Goal: Task Accomplishment & Management: Complete application form

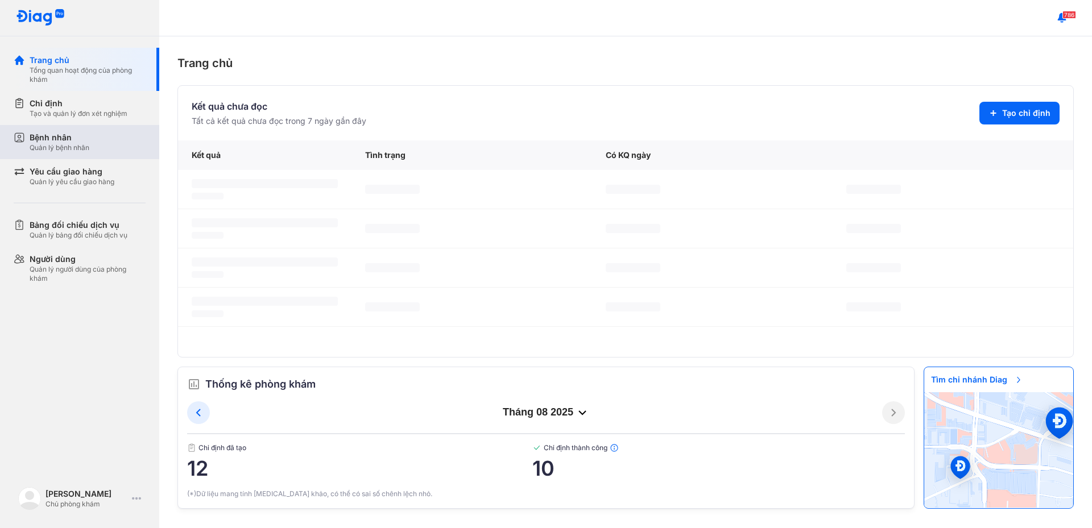
click at [68, 139] on div "Bệnh nhân" at bounding box center [60, 137] width 60 height 11
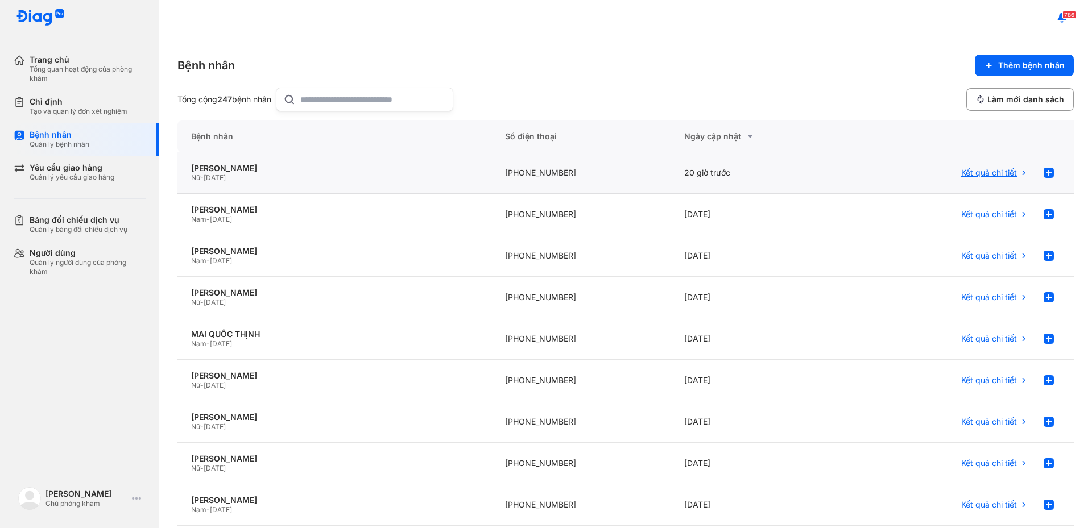
click at [994, 175] on span "Kết quả chi tiết" at bounding box center [989, 173] width 56 height 10
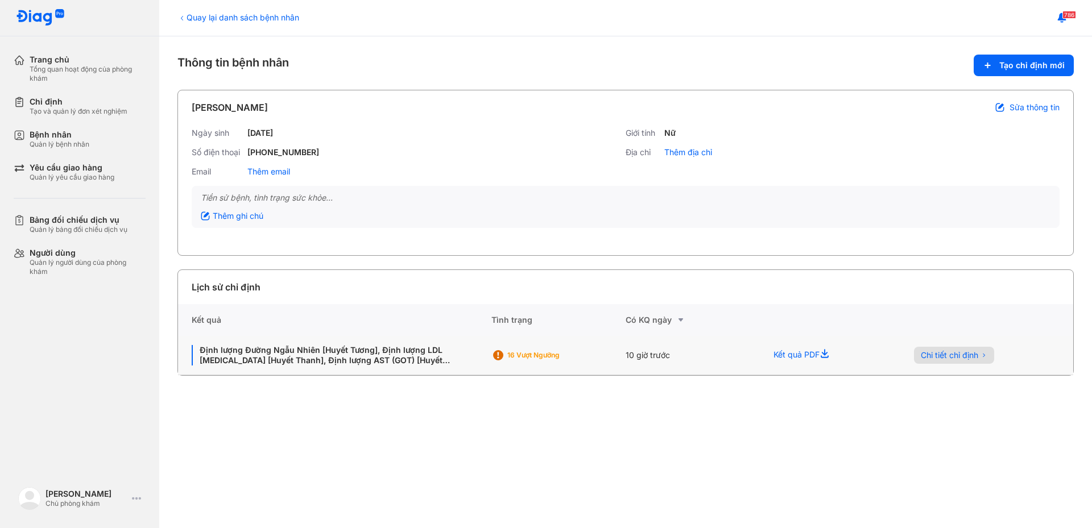
click at [962, 359] on span "Chi tiết chỉ định" at bounding box center [949, 355] width 57 height 10
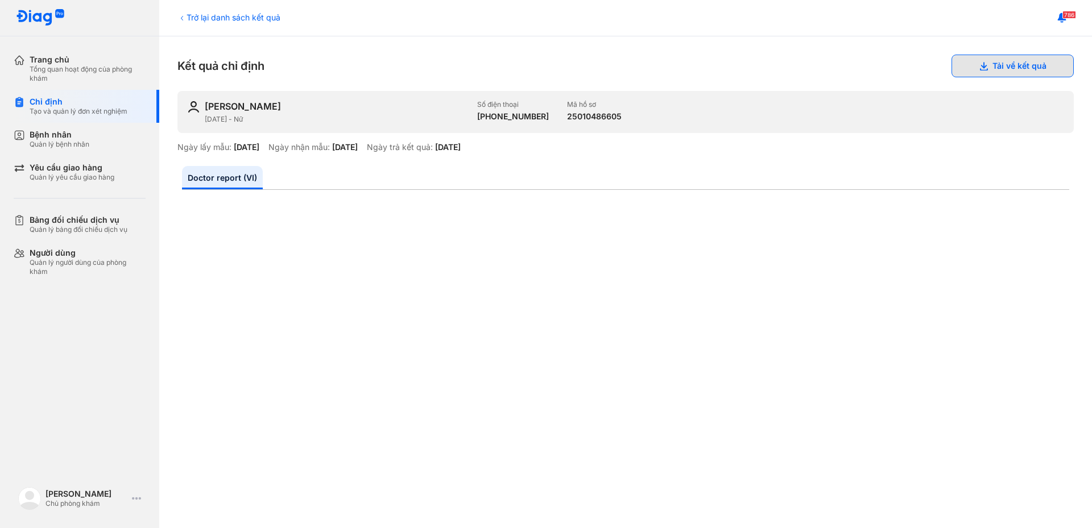
click at [960, 63] on button "Tải về kết quả" at bounding box center [1013, 66] width 122 height 23
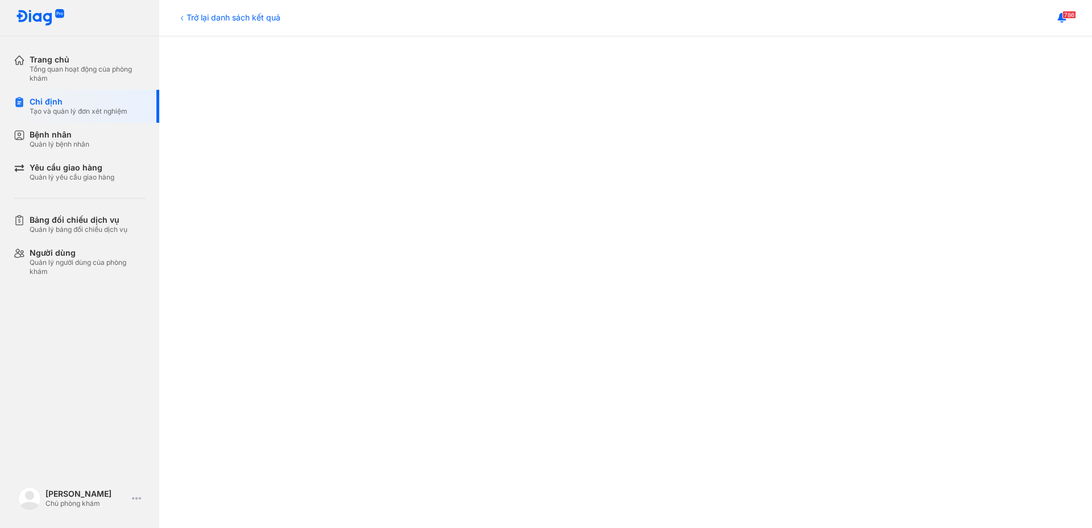
scroll to position [341, 0]
click at [69, 131] on div "Bệnh nhân" at bounding box center [60, 135] width 60 height 10
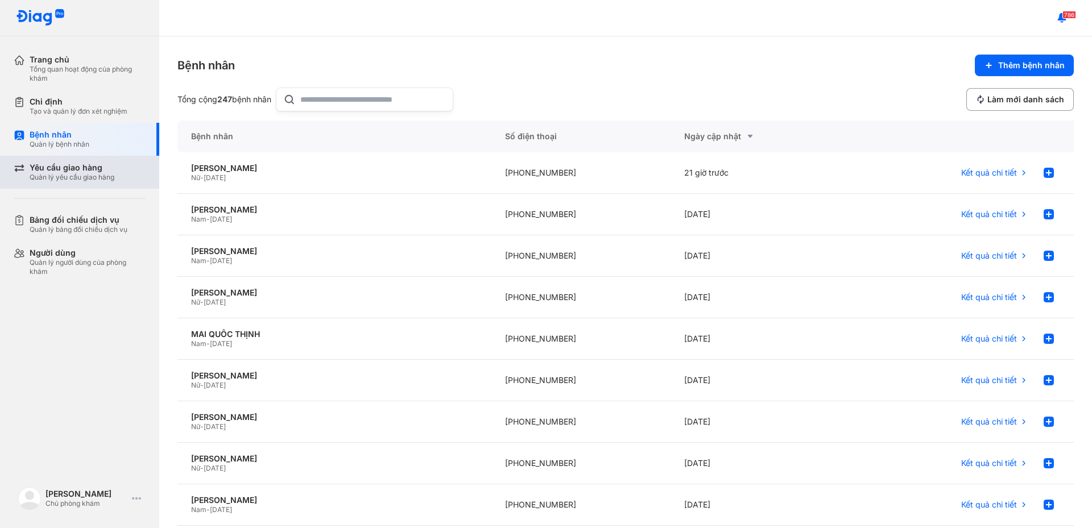
click at [96, 180] on div "Quản lý yêu cầu giao hàng" at bounding box center [72, 177] width 85 height 9
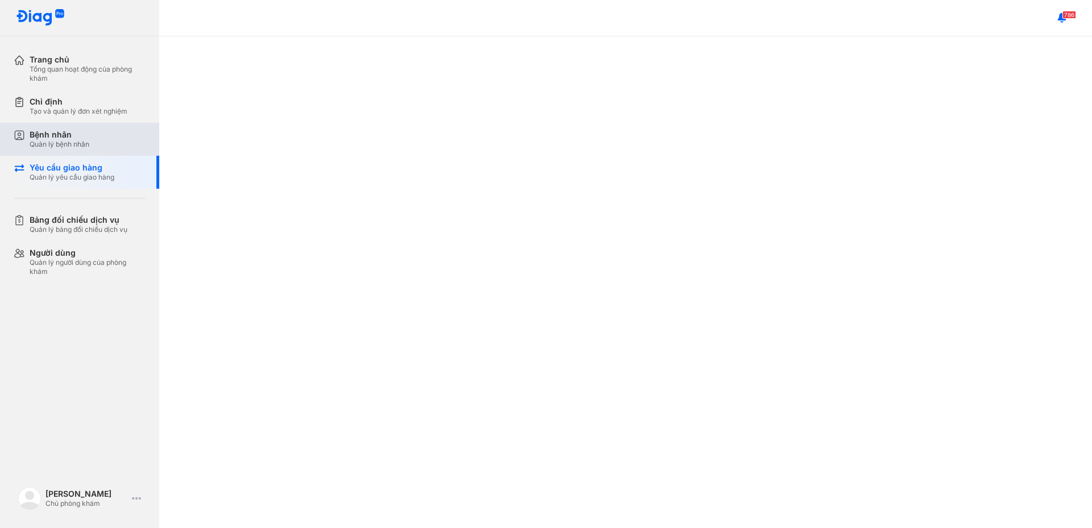
click at [62, 146] on div "Quản lý bệnh nhân" at bounding box center [60, 144] width 60 height 9
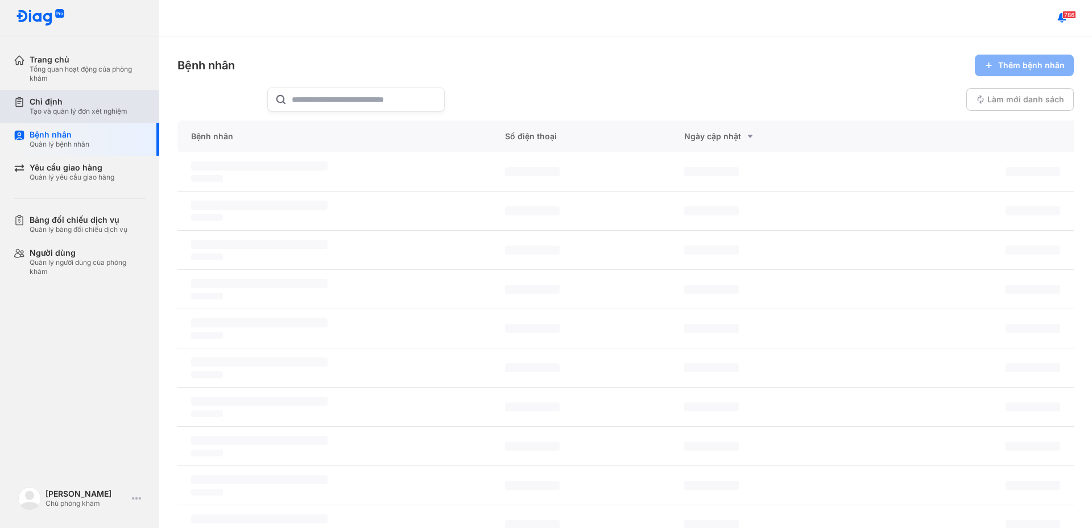
click at [68, 105] on div "Chỉ định" at bounding box center [79, 102] width 98 height 10
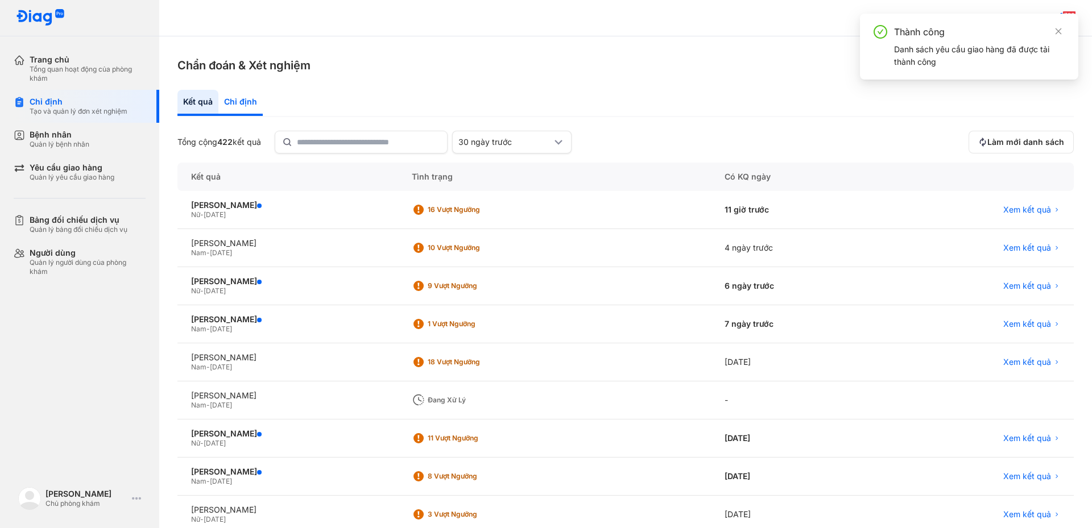
click at [245, 103] on div "Chỉ định" at bounding box center [240, 103] width 44 height 26
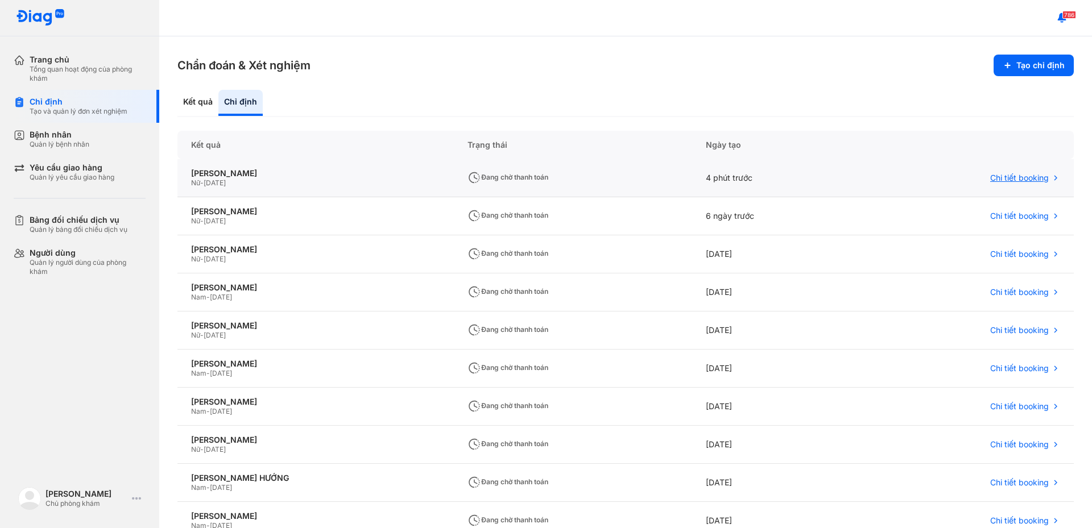
click at [994, 178] on span "Chi tiết booking" at bounding box center [1019, 178] width 59 height 10
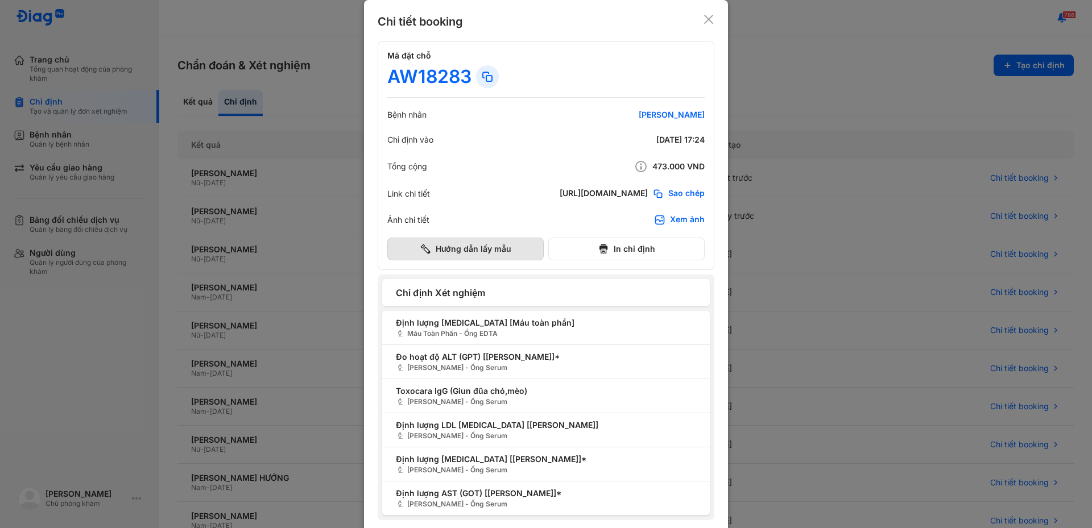
click at [456, 253] on button "Hướng dẫn lấy mẫu" at bounding box center [465, 249] width 156 height 23
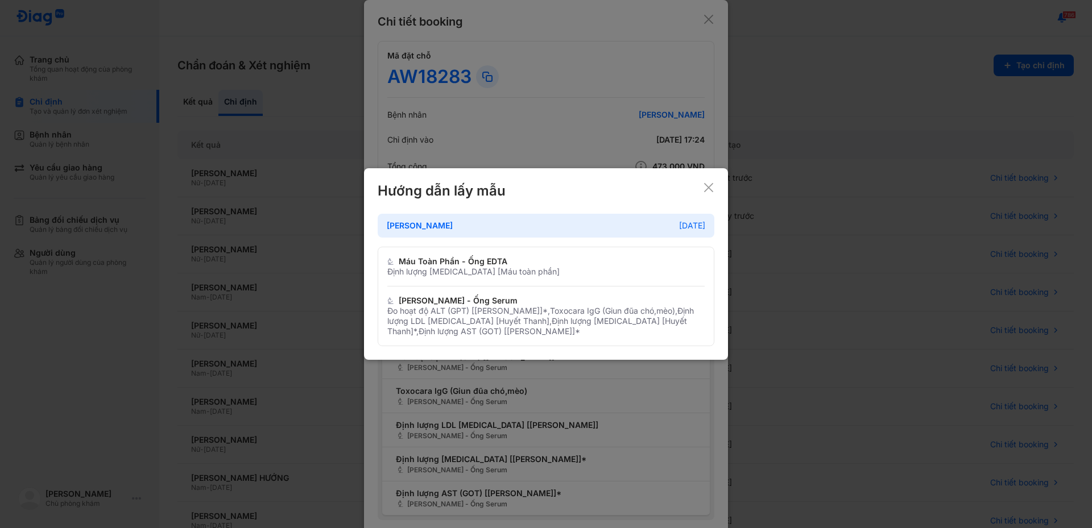
click at [711, 188] on icon at bounding box center [708, 187] width 11 height 11
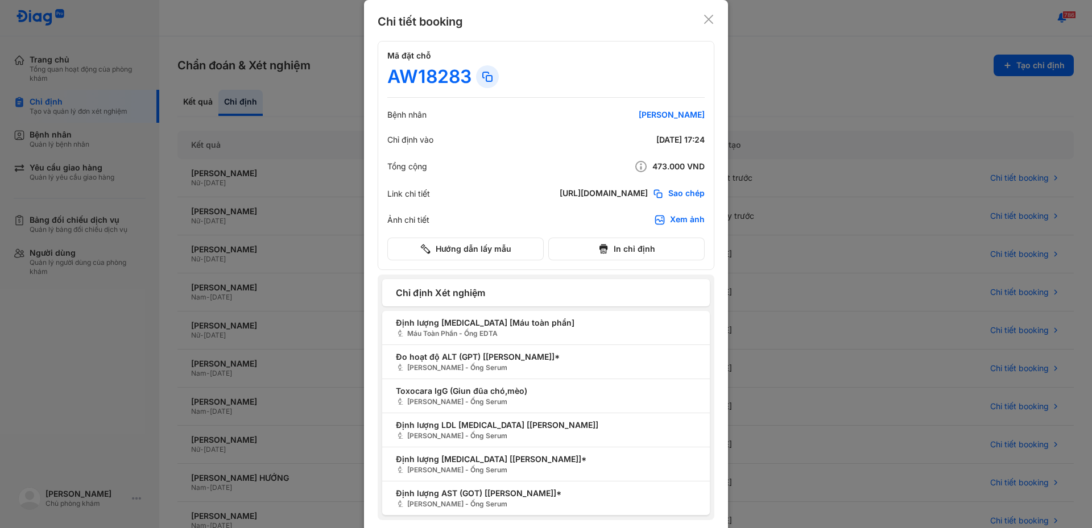
click at [794, 82] on div at bounding box center [546, 264] width 1092 height 528
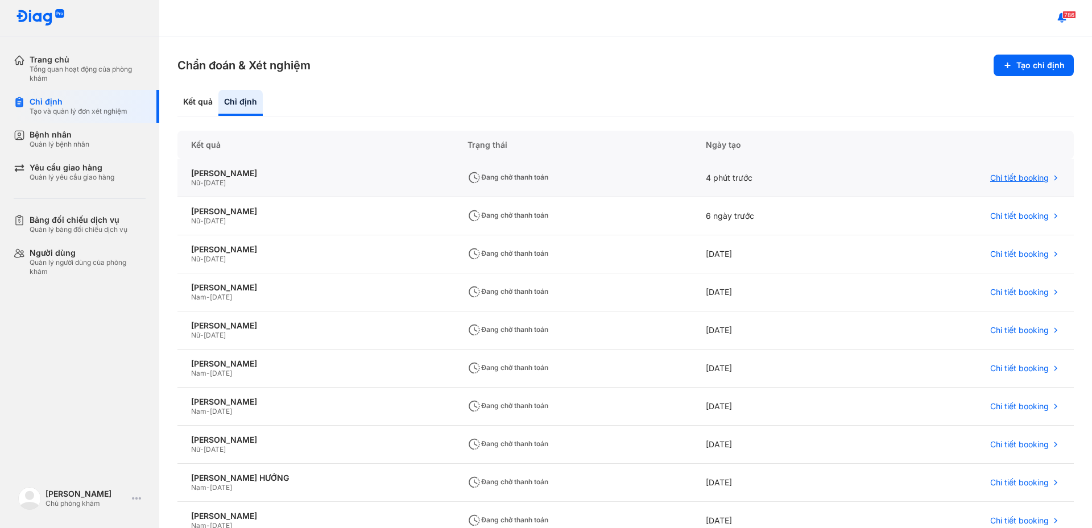
click at [1022, 178] on span "Chi tiết booking" at bounding box center [1019, 178] width 59 height 10
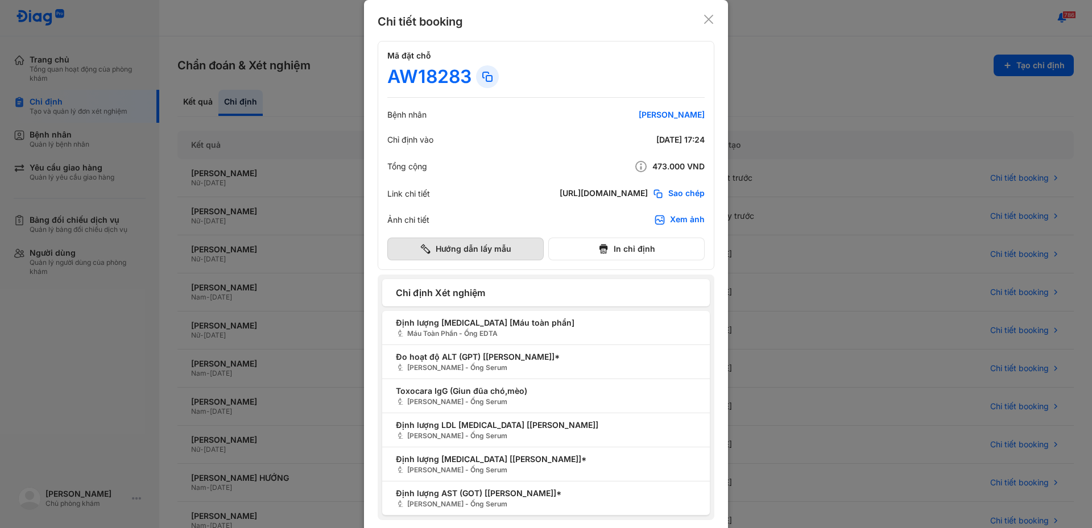
click at [516, 247] on button "Hướng dẫn lấy mẫu" at bounding box center [465, 249] width 156 height 23
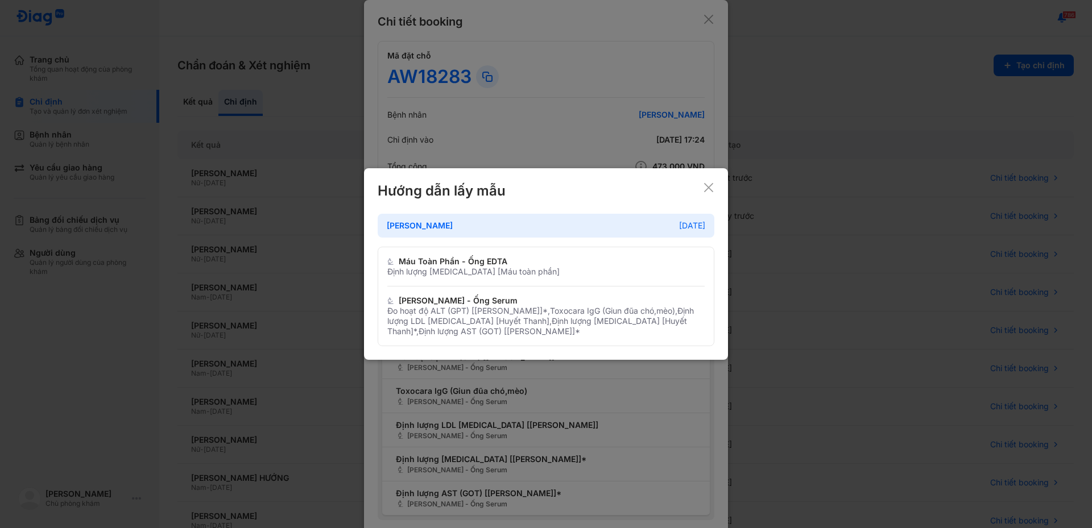
click at [741, 122] on div at bounding box center [546, 264] width 1092 height 528
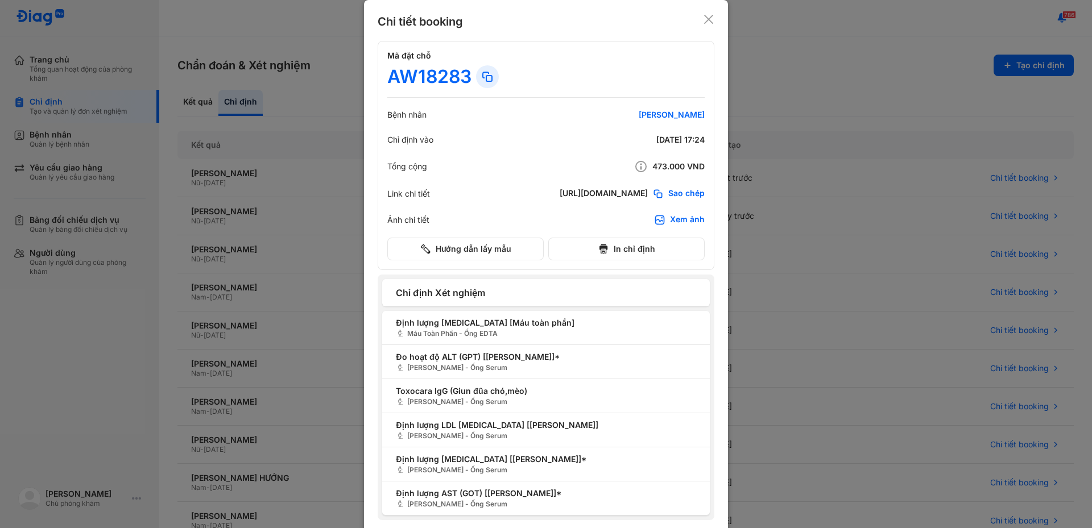
click at [703, 14] on icon at bounding box center [708, 19] width 11 height 11
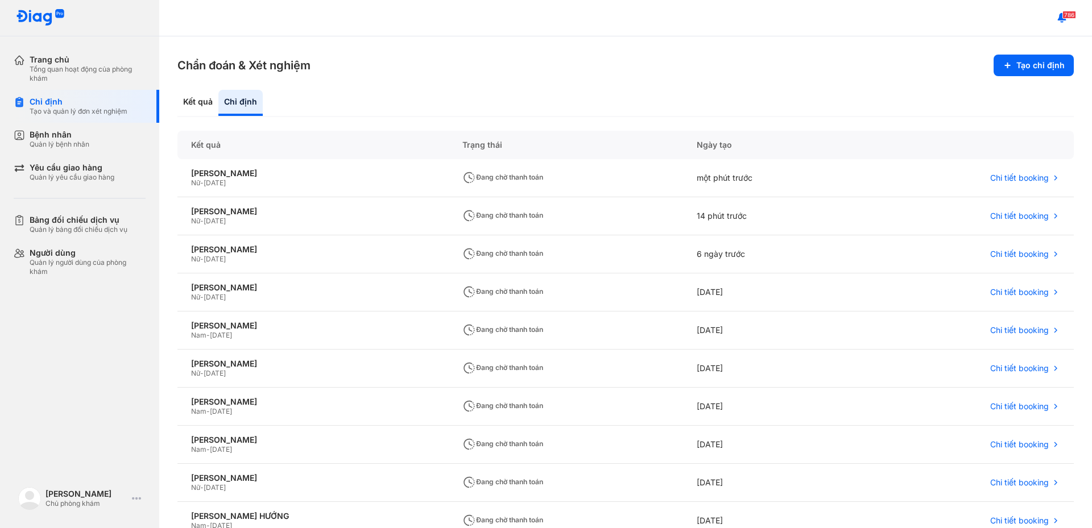
click at [235, 102] on div "Chỉ định" at bounding box center [240, 103] width 44 height 26
click at [998, 180] on span "Chi tiết booking" at bounding box center [1019, 178] width 59 height 10
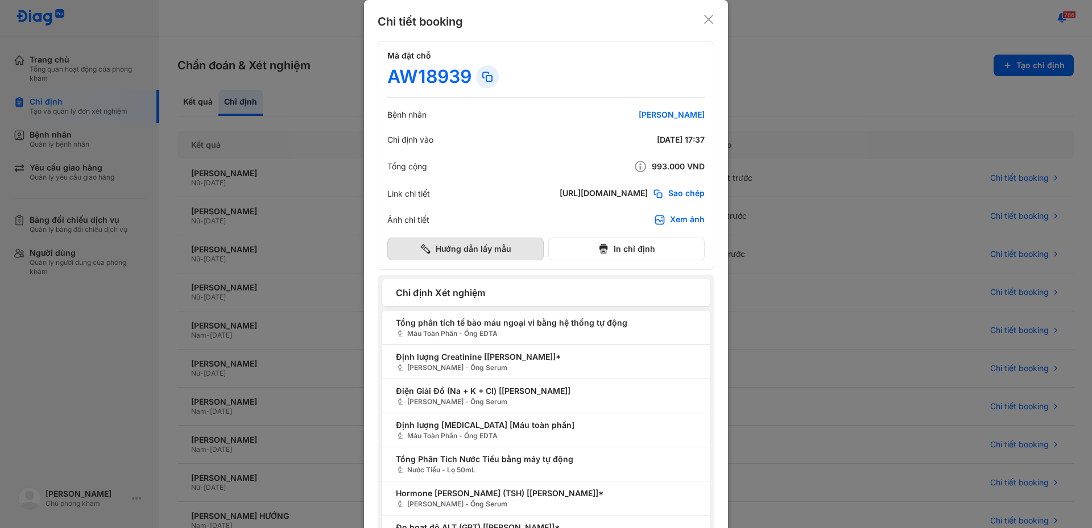
click at [475, 250] on button "Hướng dẫn lấy mẫu" at bounding box center [465, 249] width 156 height 23
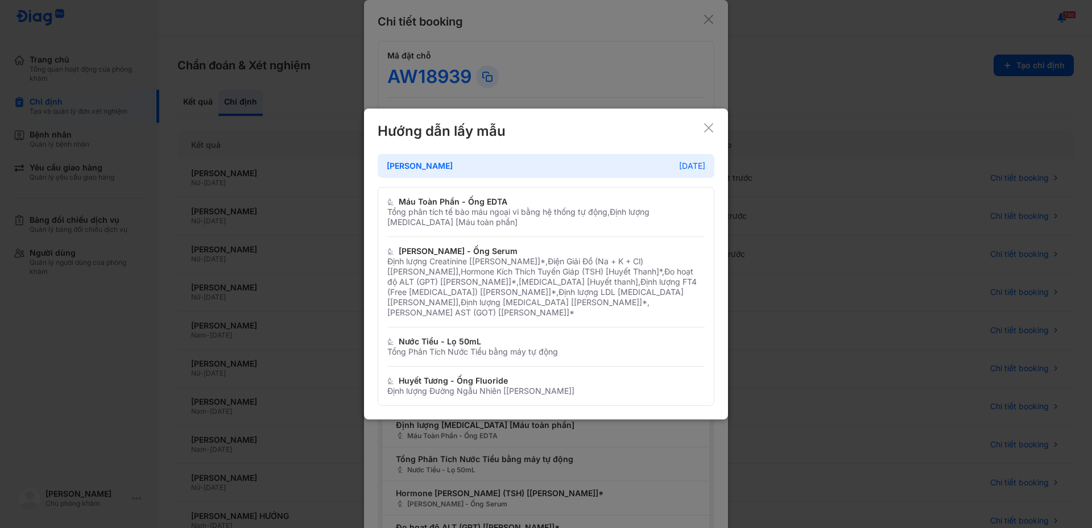
click at [709, 131] on icon at bounding box center [708, 127] width 11 height 11
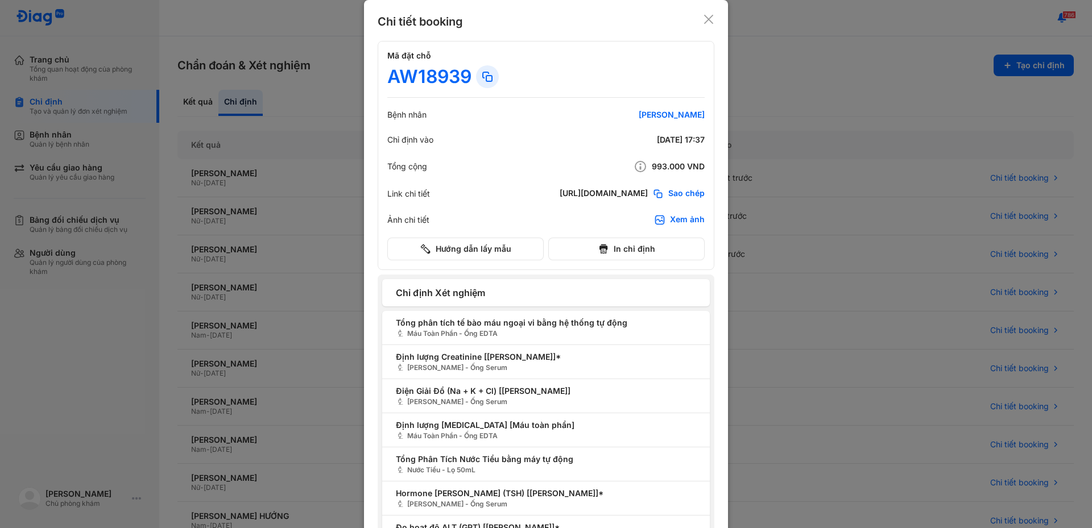
click at [824, 96] on div at bounding box center [546, 264] width 1092 height 528
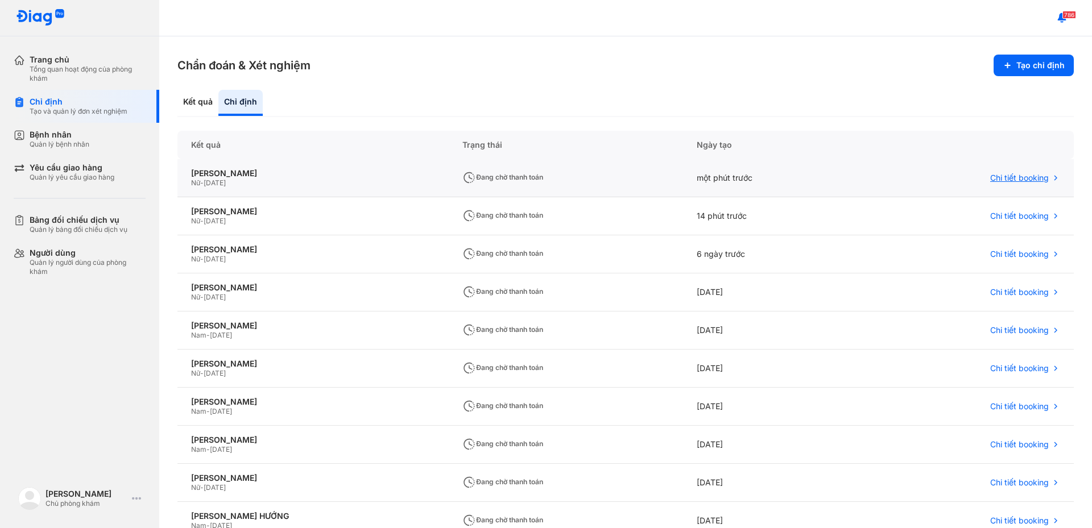
click at [1003, 177] on span "Chi tiết booking" at bounding box center [1019, 178] width 59 height 10
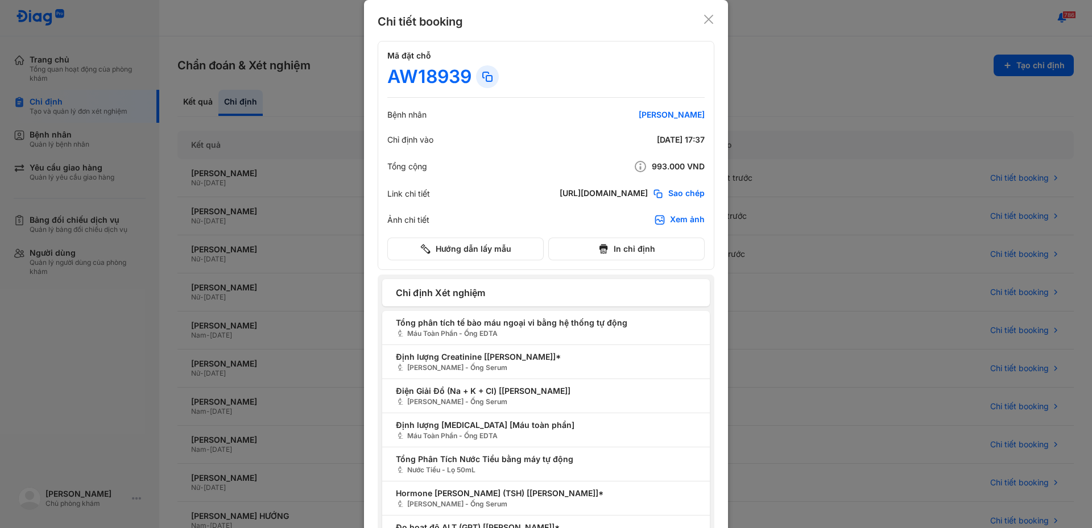
click at [703, 24] on icon at bounding box center [708, 19] width 11 height 11
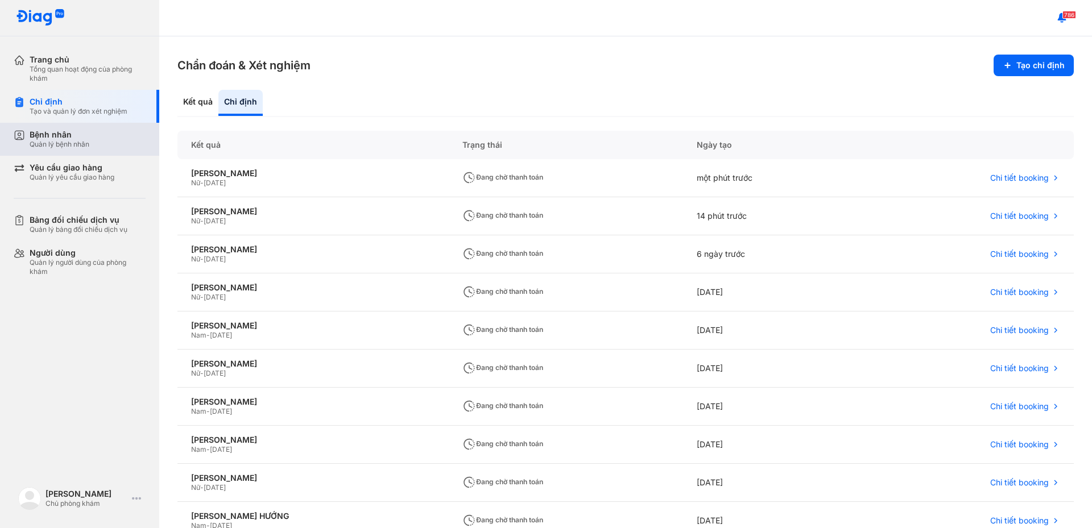
click at [52, 148] on div "Quản lý bệnh nhân" at bounding box center [60, 144] width 60 height 9
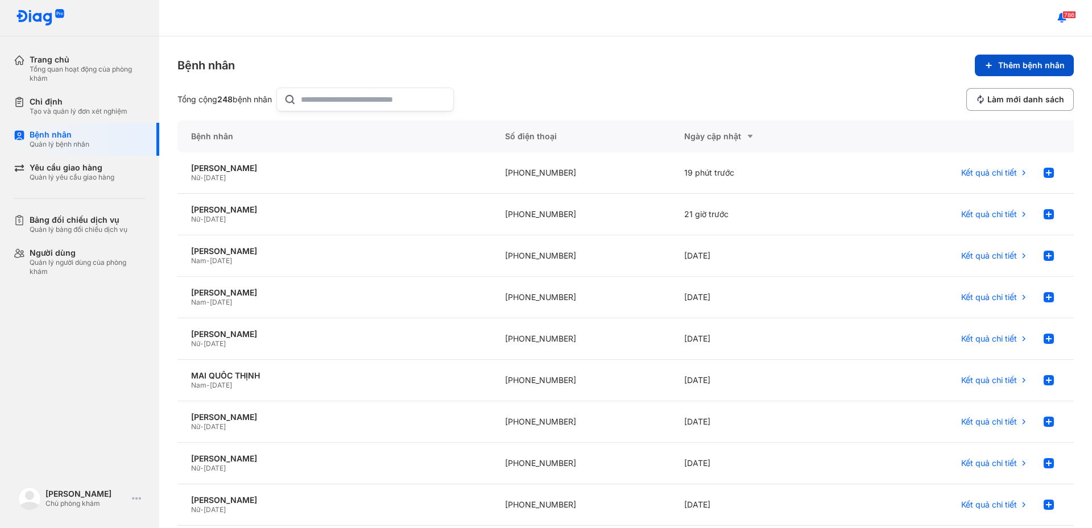
click at [1009, 70] on span "Thêm bệnh nhân" at bounding box center [1031, 65] width 67 height 10
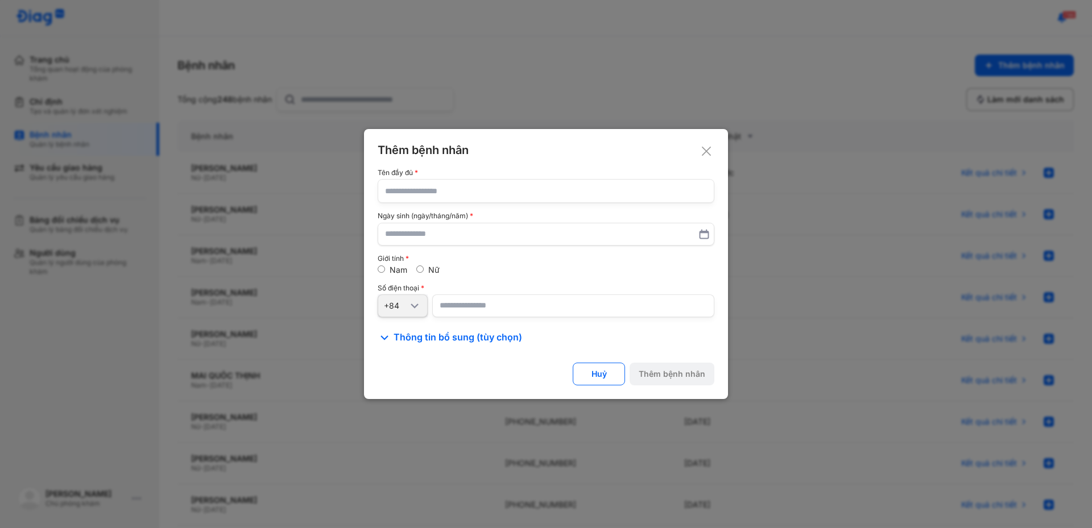
click at [460, 193] on input "text" at bounding box center [546, 191] width 322 height 23
click at [705, 149] on use at bounding box center [706, 151] width 9 height 9
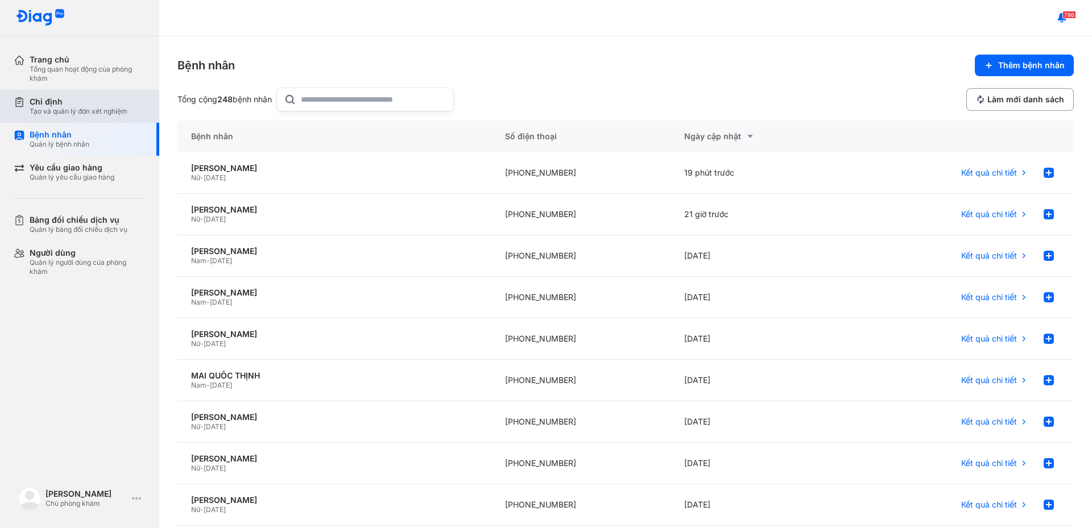
click at [86, 106] on div "Chỉ định" at bounding box center [79, 102] width 98 height 10
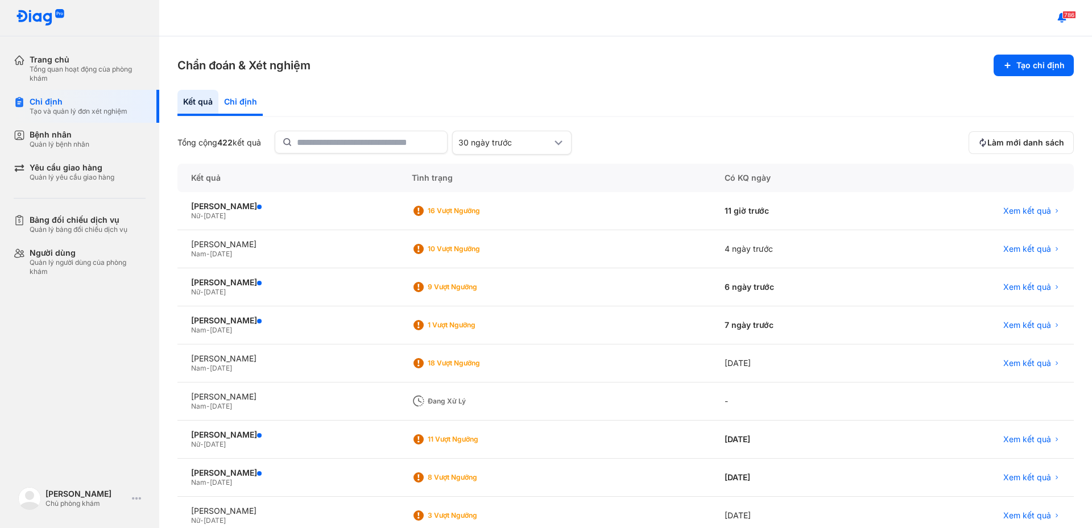
click at [242, 109] on div "Chỉ định" at bounding box center [240, 103] width 44 height 26
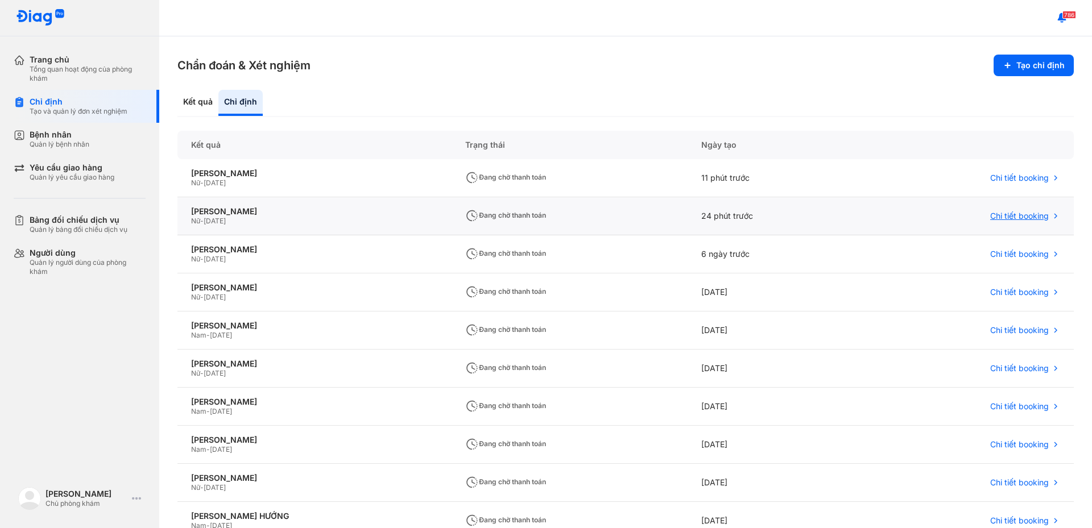
click at [998, 216] on span "Chi tiết booking" at bounding box center [1019, 216] width 59 height 10
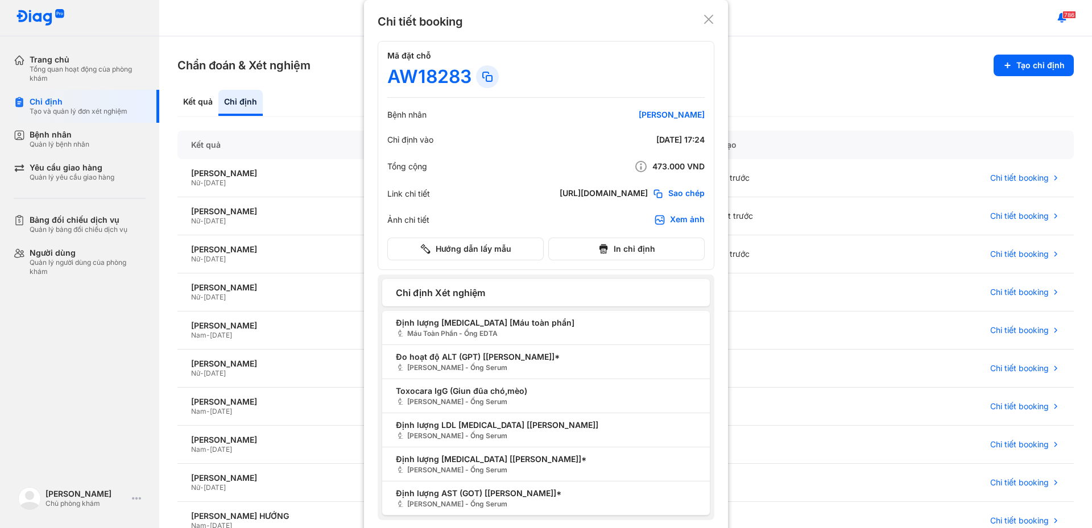
click at [704, 16] on icon at bounding box center [708, 19] width 11 height 11
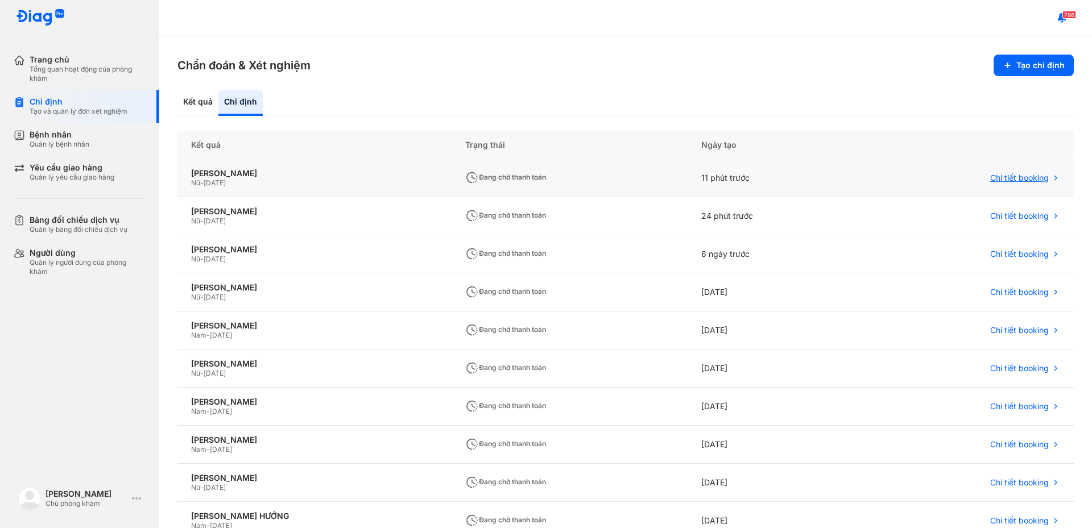
click at [1004, 181] on span "Chi tiết booking" at bounding box center [1019, 178] width 59 height 10
click at [991, 175] on span "Chi tiết booking" at bounding box center [1019, 178] width 59 height 10
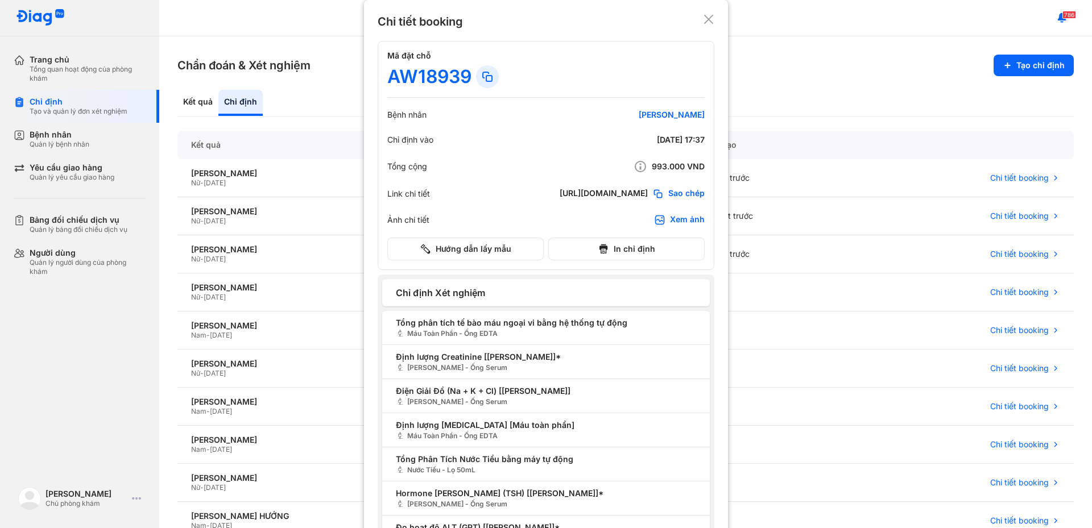
click at [65, 135] on div at bounding box center [546, 264] width 1092 height 528
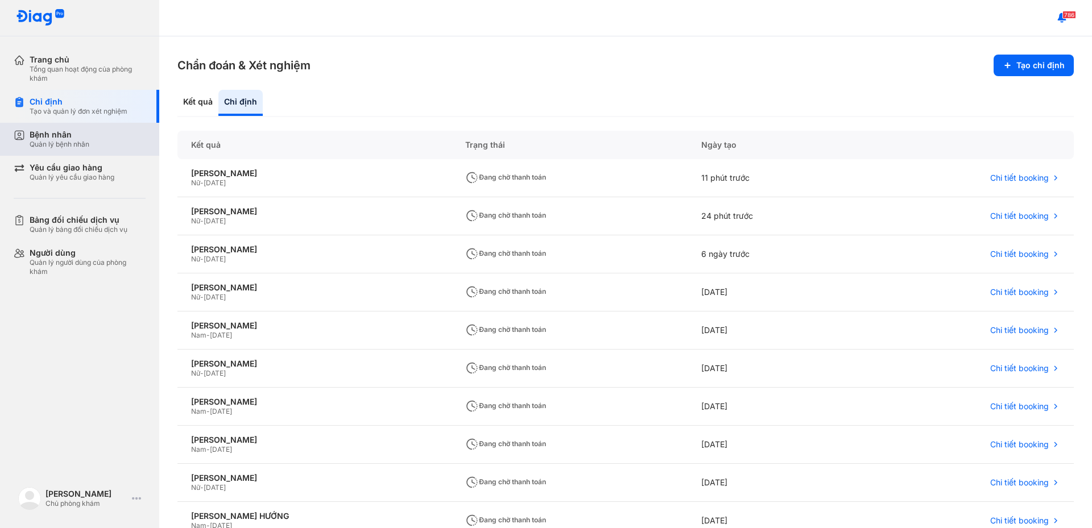
click at [81, 134] on div "Bệnh nhân" at bounding box center [60, 135] width 60 height 10
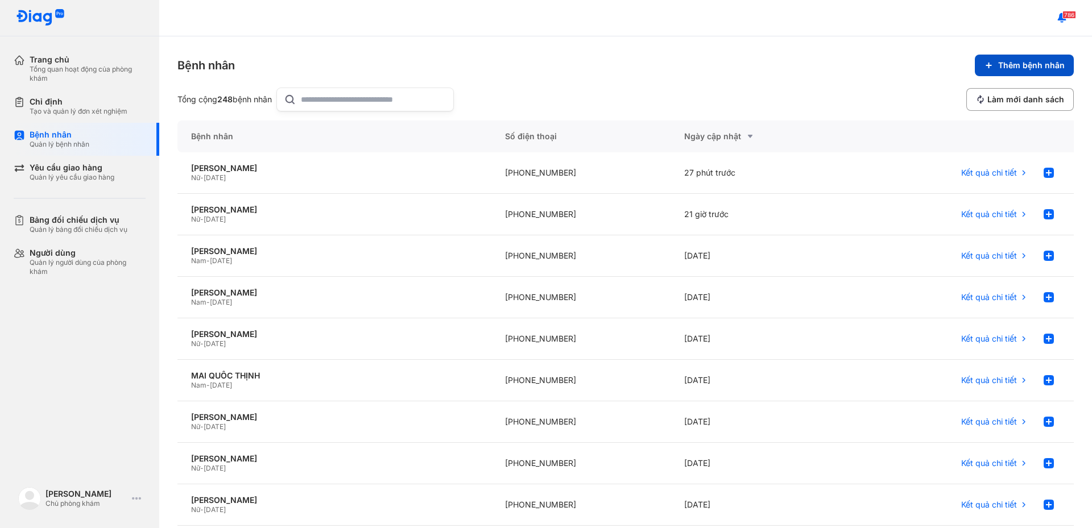
click at [1024, 64] on span "Thêm bệnh nhân" at bounding box center [1031, 65] width 67 height 10
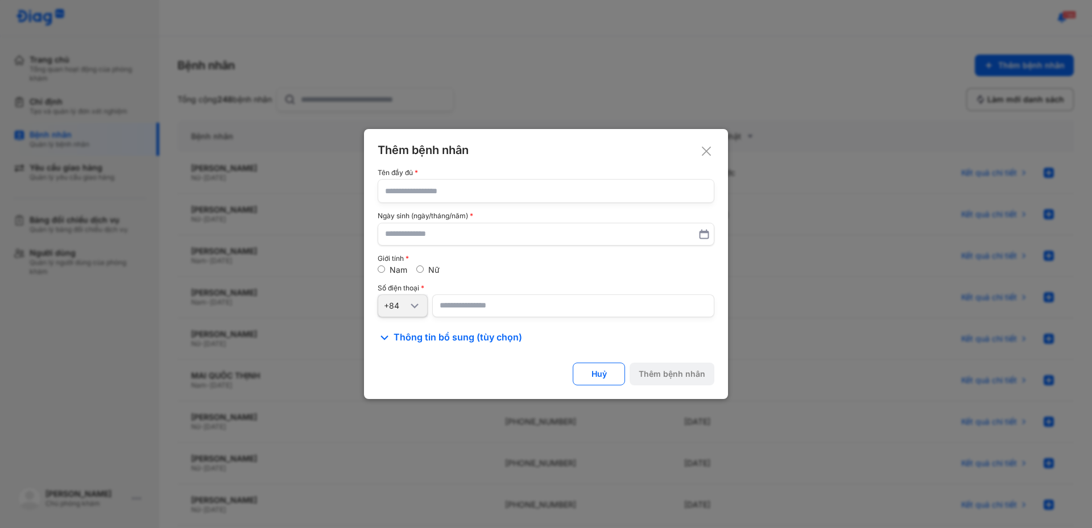
click at [433, 197] on input "text" at bounding box center [546, 191] width 322 height 23
type input "*"
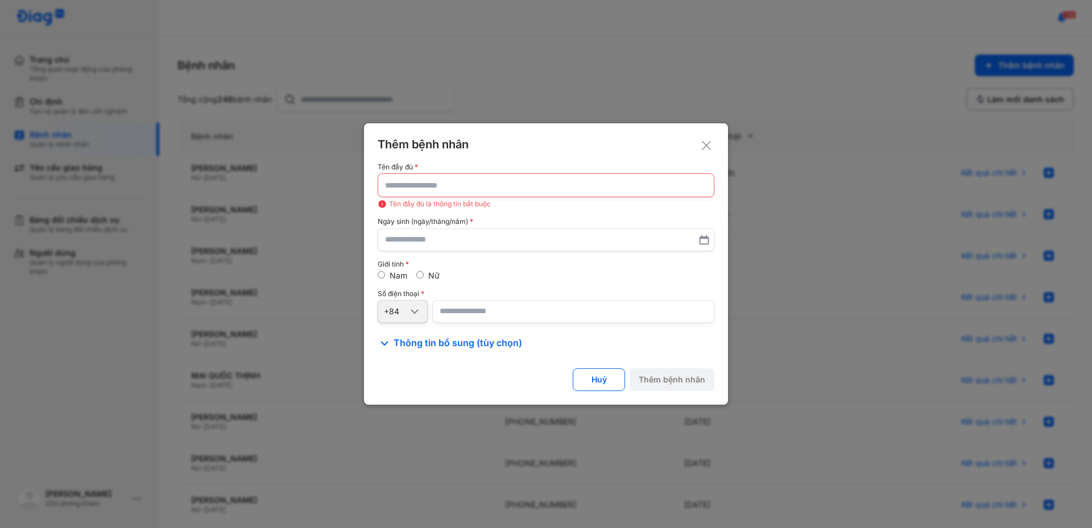
type input "*"
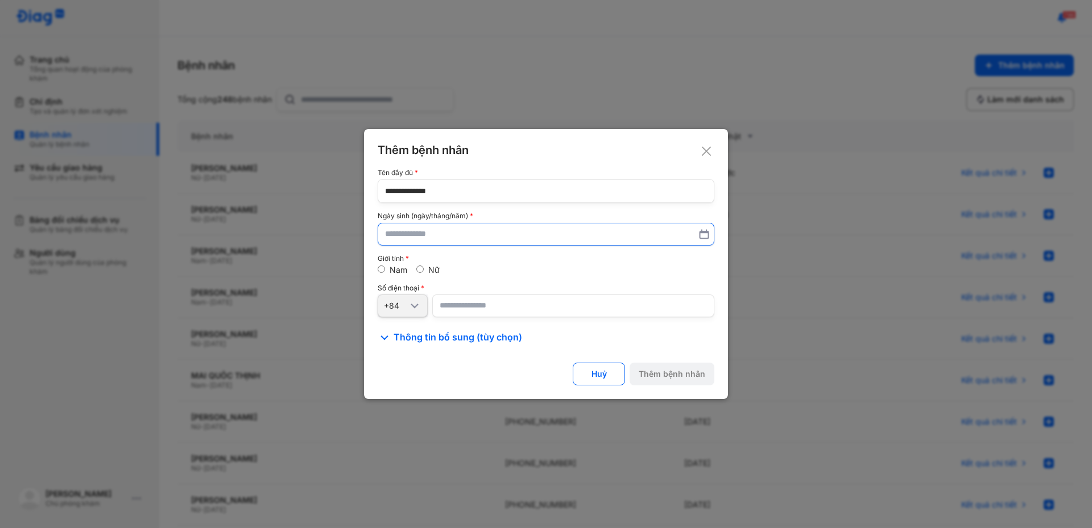
type input "**********"
click at [390, 240] on input "text" at bounding box center [546, 234] width 322 height 20
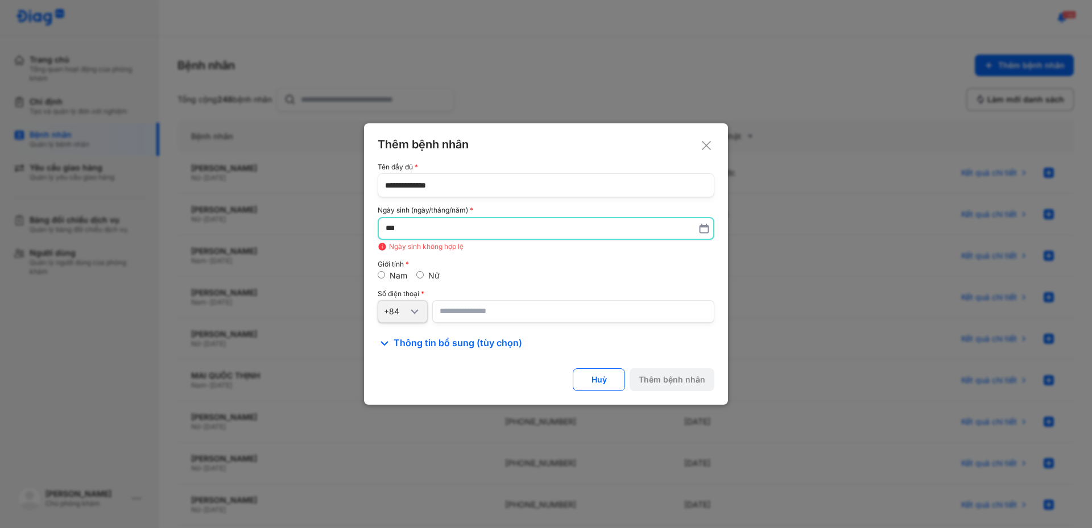
type input "*"
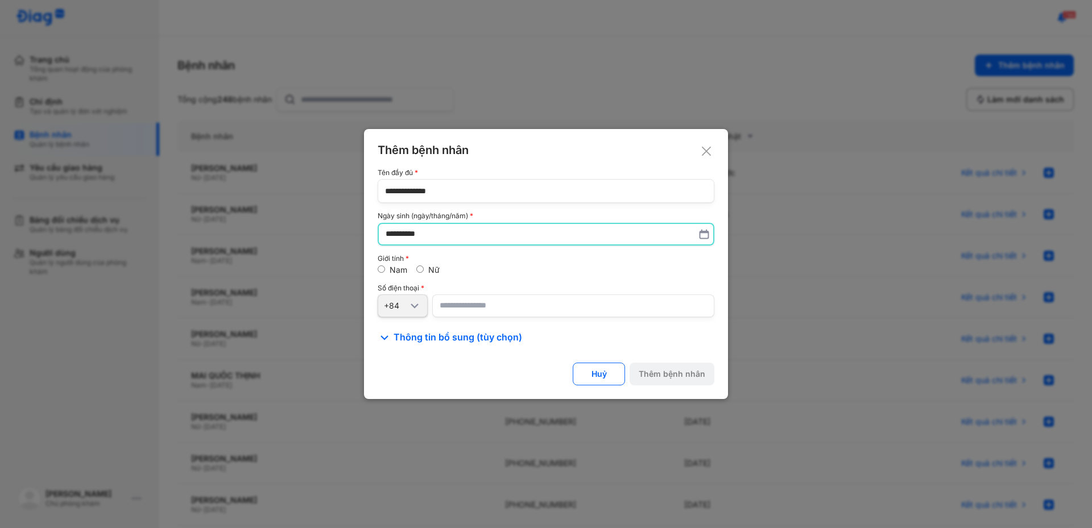
type input "**********"
click at [460, 309] on input "number" at bounding box center [573, 306] width 282 height 23
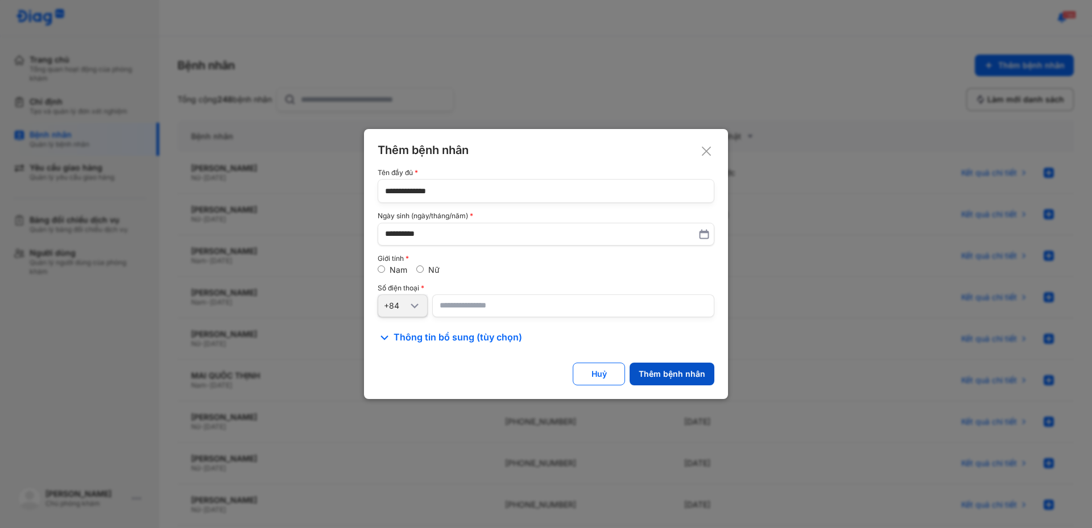
type input "**********"
click at [688, 378] on div "Thêm bệnh nhân" at bounding box center [672, 374] width 67 height 10
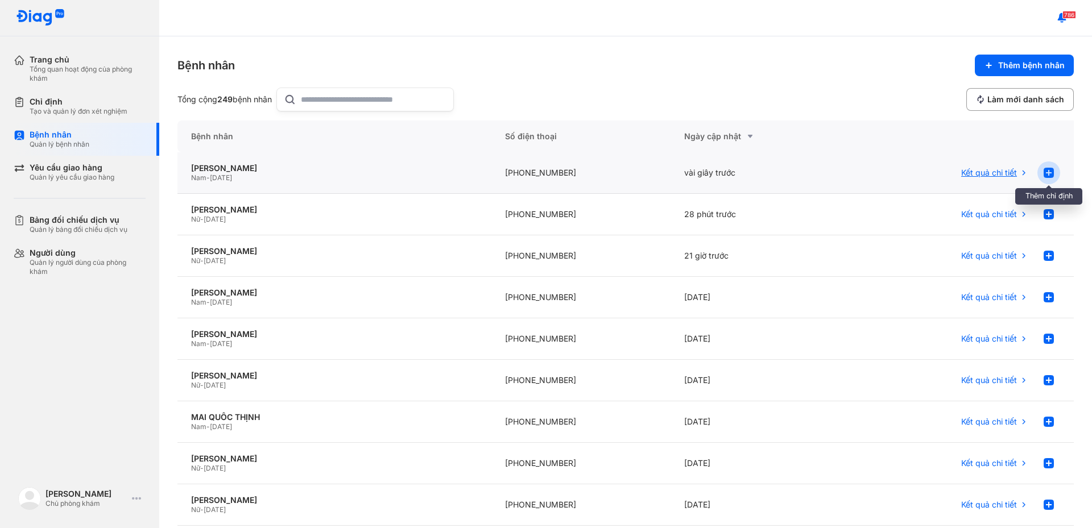
click at [1044, 175] on use at bounding box center [1049, 173] width 10 height 10
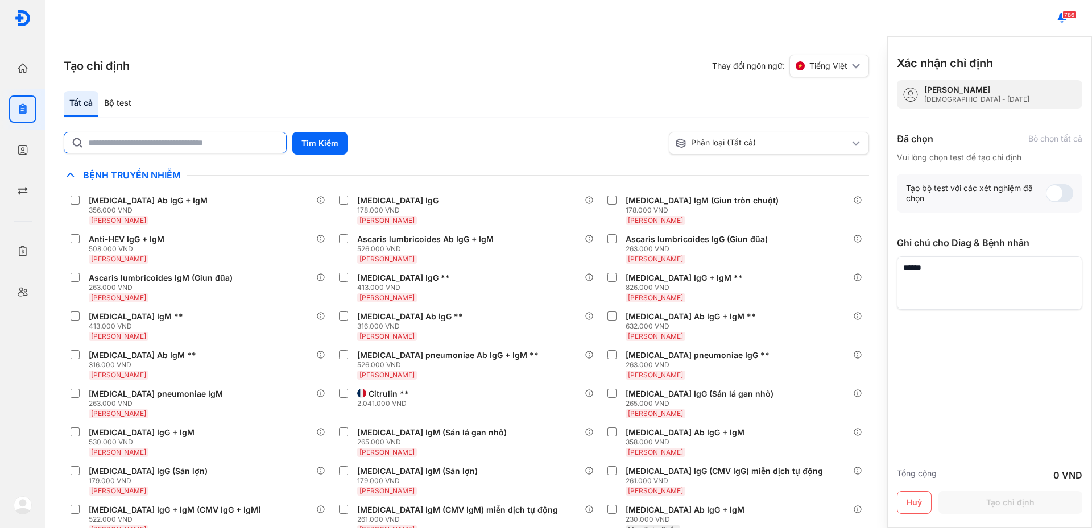
click at [182, 143] on input "text" at bounding box center [183, 143] width 191 height 20
click at [328, 147] on button "Tìm Kiếm" at bounding box center [319, 143] width 55 height 23
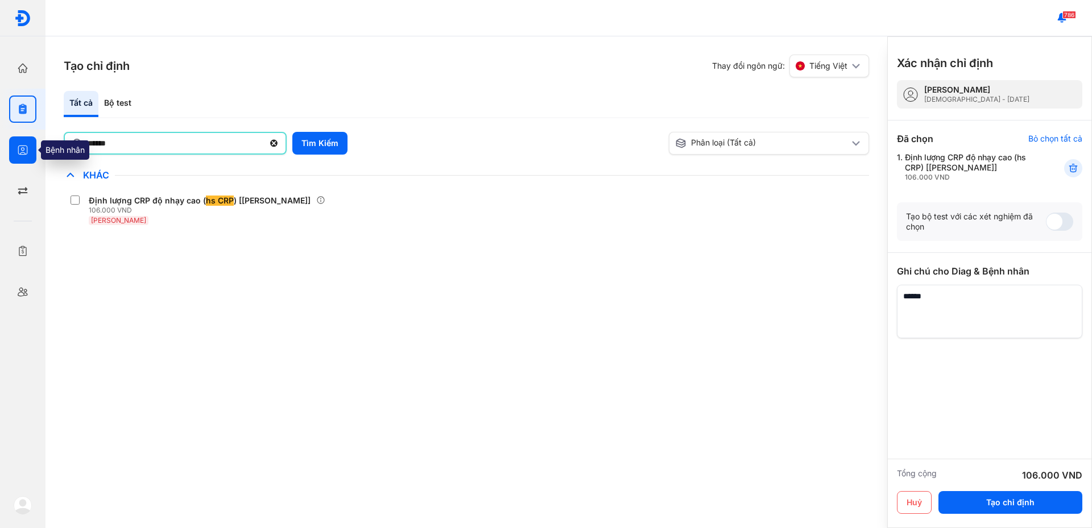
drag, startPoint x: 140, startPoint y: 142, endPoint x: 22, endPoint y: 141, distance: 118.9
click at [22, 141] on div "Trang chủ Tổng quan hoạt động của phòng khám Chỉ định Tạo và quản lý đơn xét ng…" at bounding box center [546, 264] width 1092 height 528
type input "*"
type input "**********"
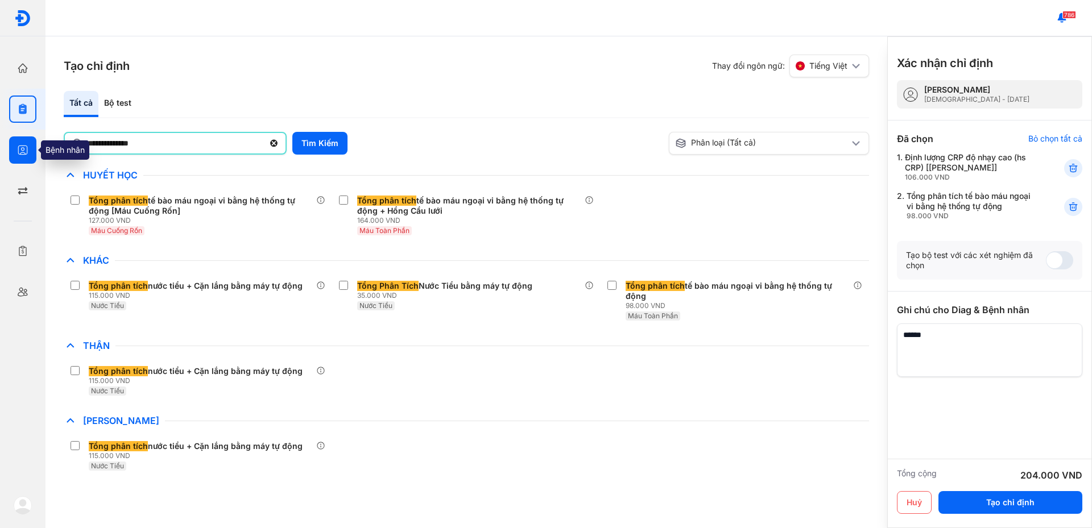
drag, startPoint x: 191, startPoint y: 144, endPoint x: 14, endPoint y: 158, distance: 176.8
click at [14, 158] on div "**********" at bounding box center [546, 264] width 1092 height 528
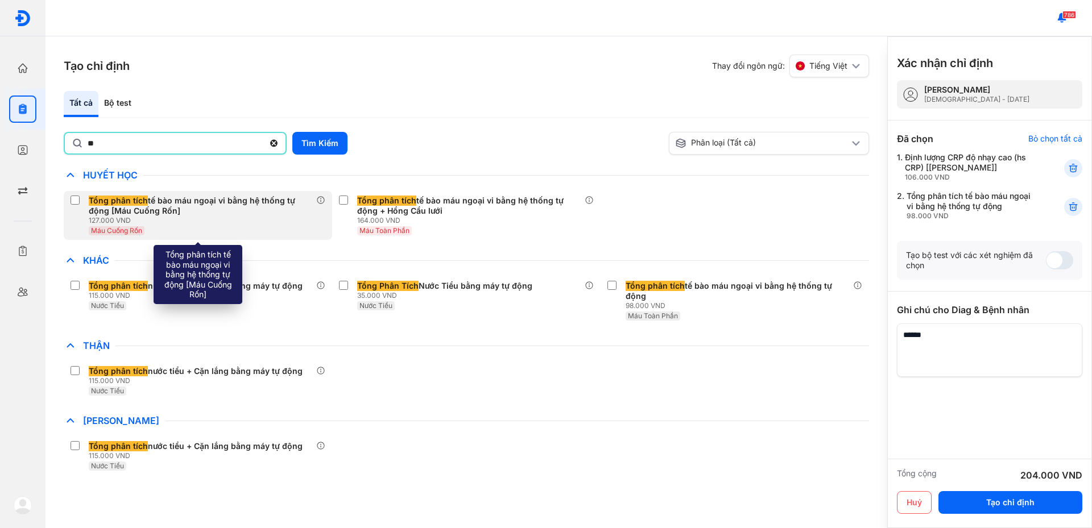
type input "**"
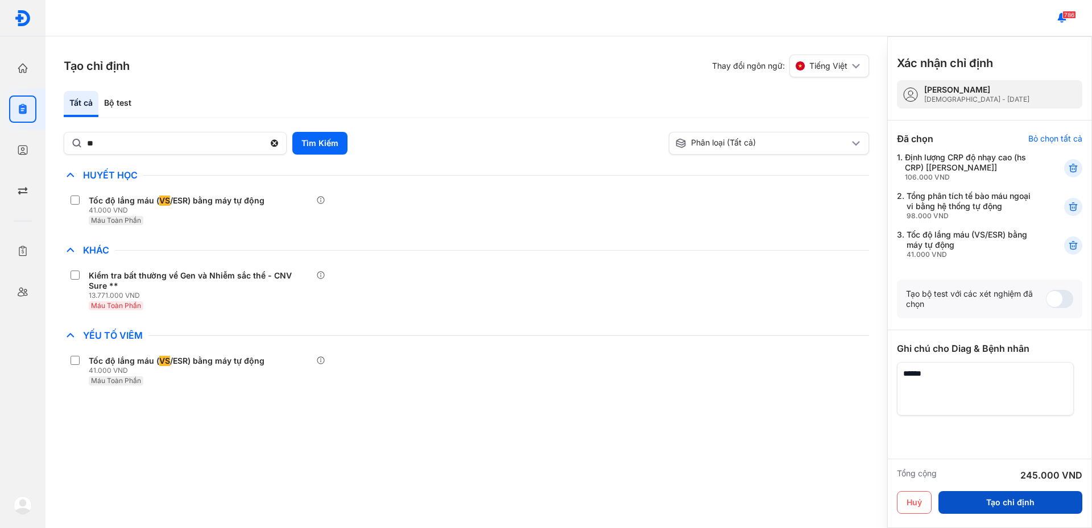
click at [1002, 502] on button "Tạo chỉ định" at bounding box center [1011, 502] width 144 height 23
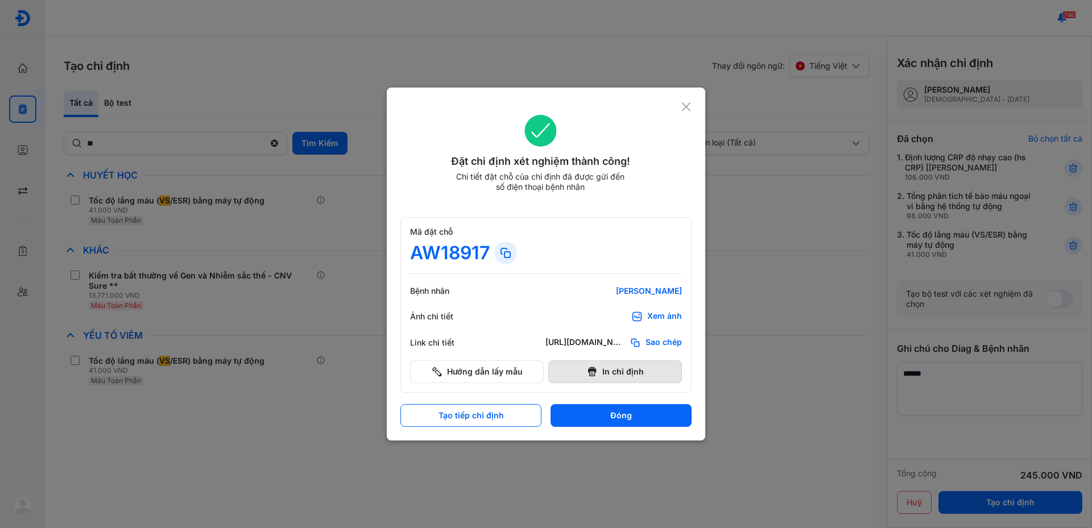
click at [585, 369] on button "In chỉ định" at bounding box center [615, 372] width 134 height 23
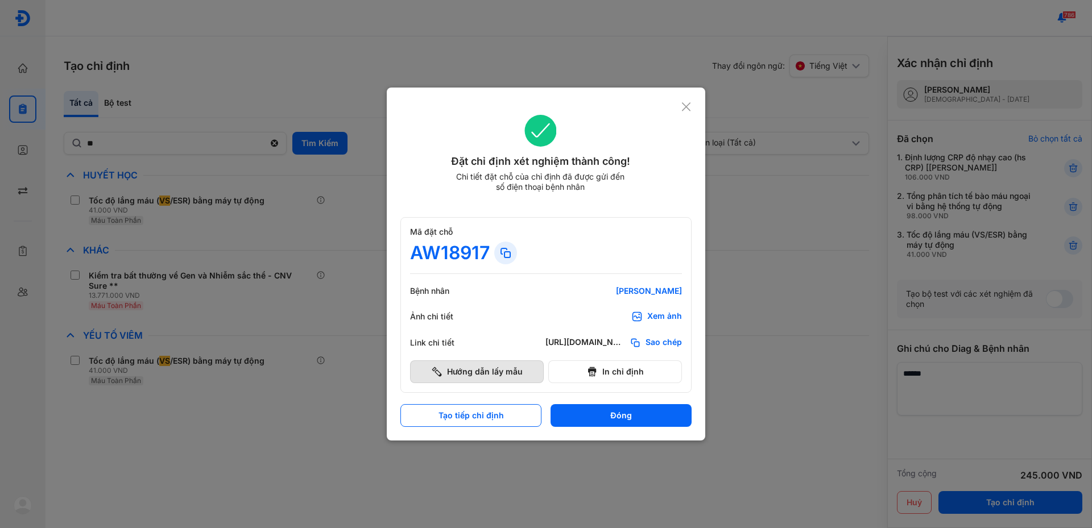
click at [458, 373] on button "Hướng dẫn lấy mẫu" at bounding box center [477, 372] width 134 height 23
